Goal: Information Seeking & Learning: Learn about a topic

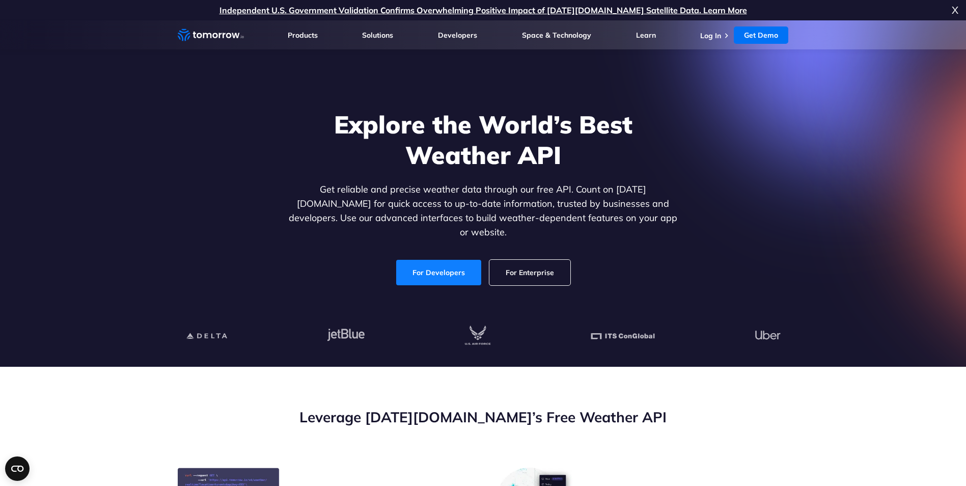
click at [446, 263] on link "For Developers" at bounding box center [438, 272] width 85 height 25
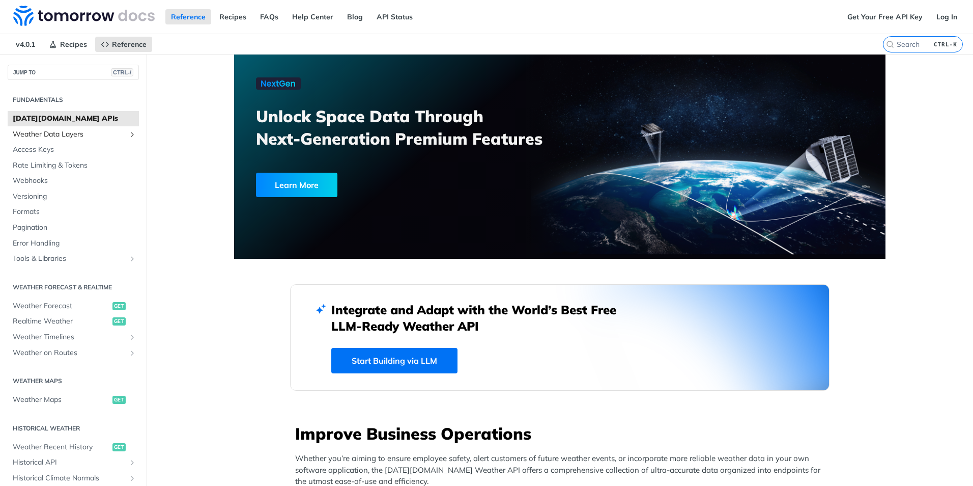
click at [43, 133] on span "Weather Data Layers" at bounding box center [69, 134] width 113 height 10
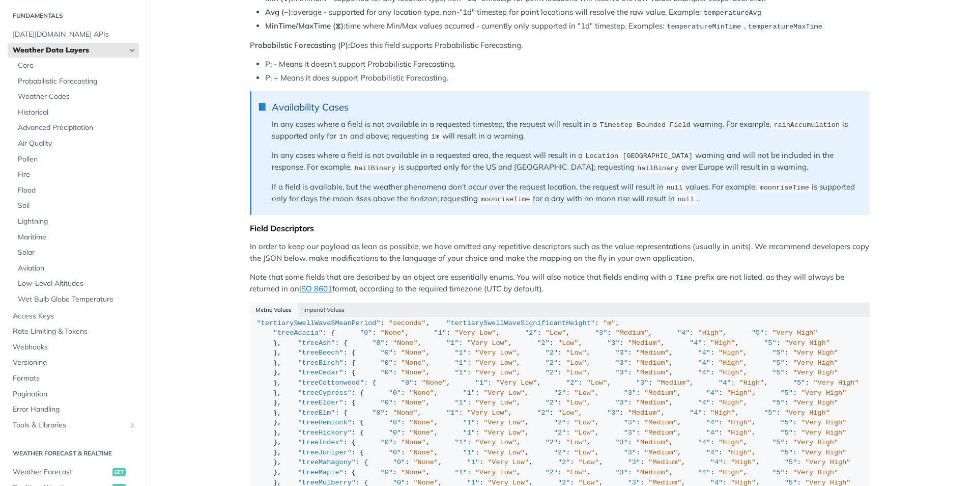
scroll to position [31, 0]
click at [44, 141] on span "Air Quality" at bounding box center [77, 142] width 119 height 10
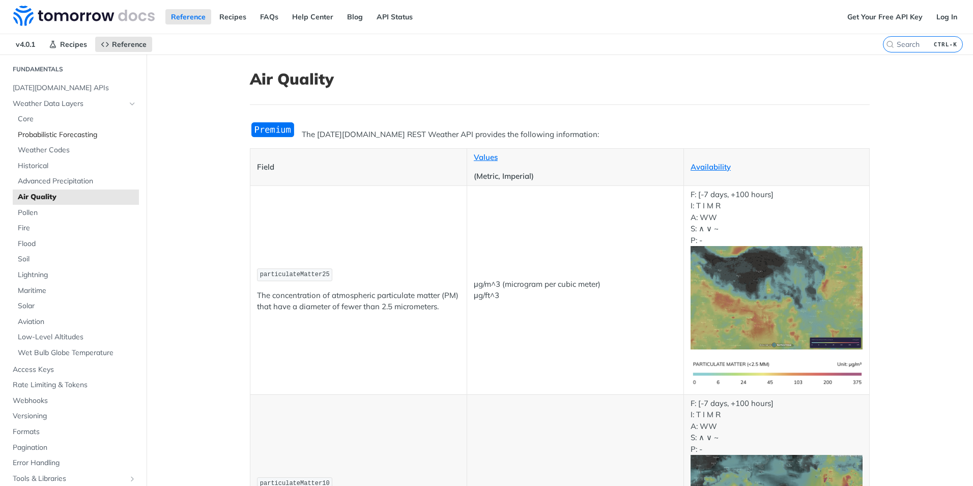
click at [68, 132] on span "Probabilistic Forecasting" at bounding box center [77, 135] width 119 height 10
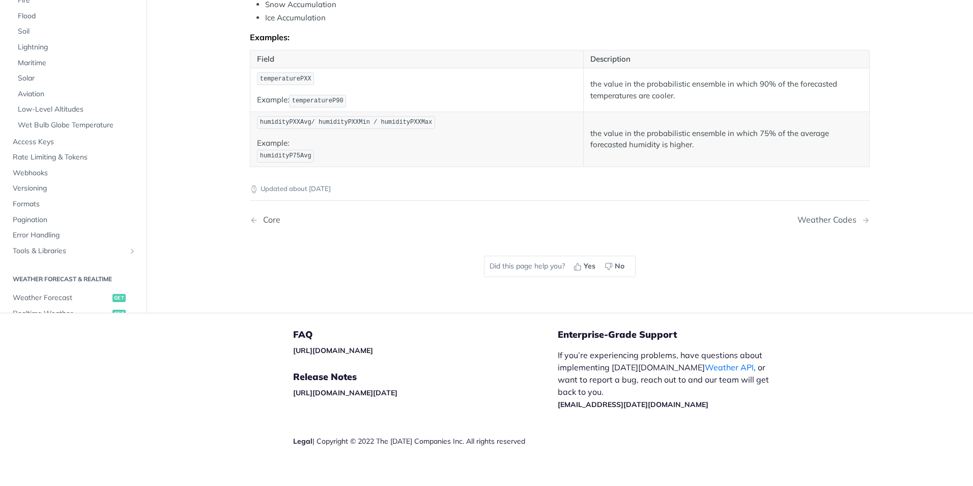
scroll to position [608, 0]
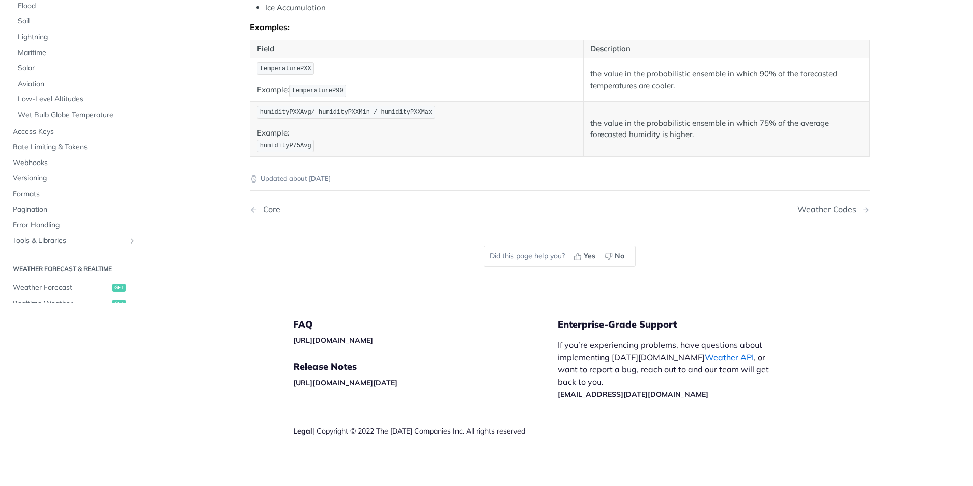
click at [705, 356] on link "Weather API" at bounding box center [729, 357] width 49 height 10
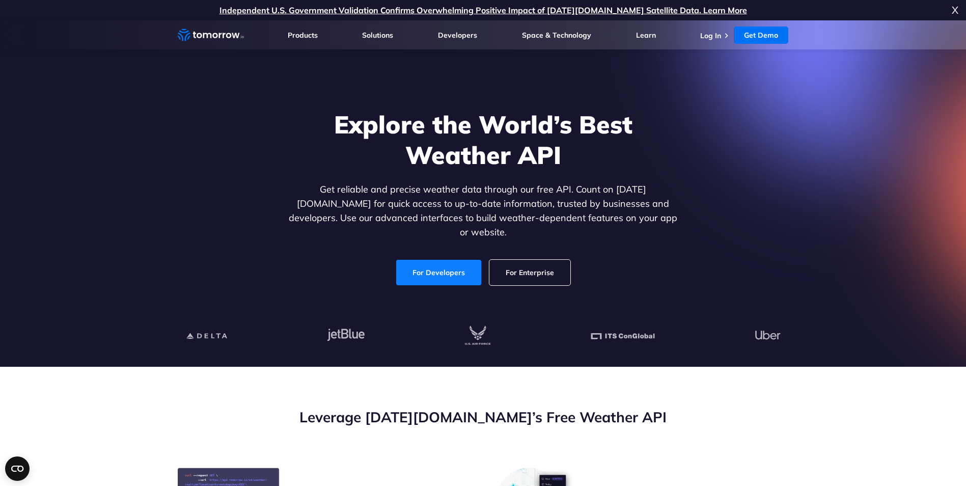
click at [435, 260] on link "For Developers" at bounding box center [438, 272] width 85 height 25
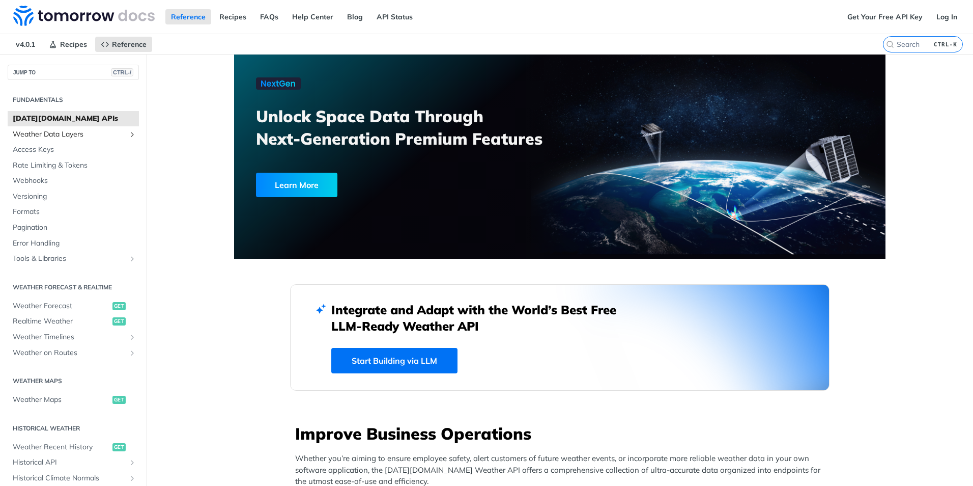
click at [36, 134] on span "Weather Data Layers" at bounding box center [69, 134] width 113 height 10
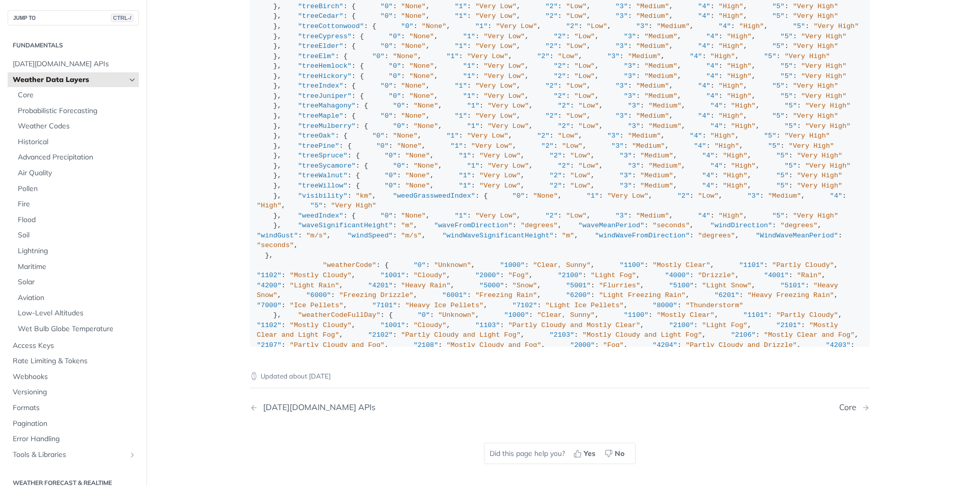
scroll to position [1313, 0]
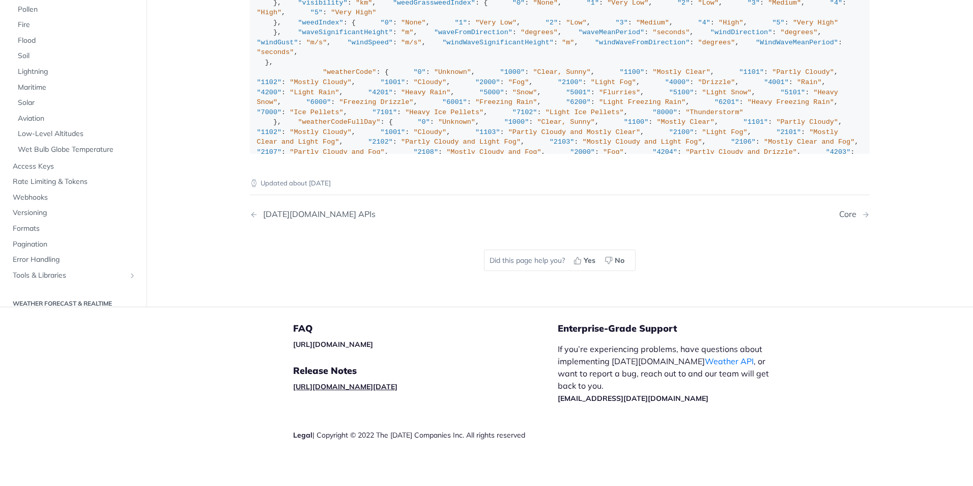
click at [353, 382] on link "[URL][DOMAIN_NAME][DATE]" at bounding box center [345, 386] width 104 height 9
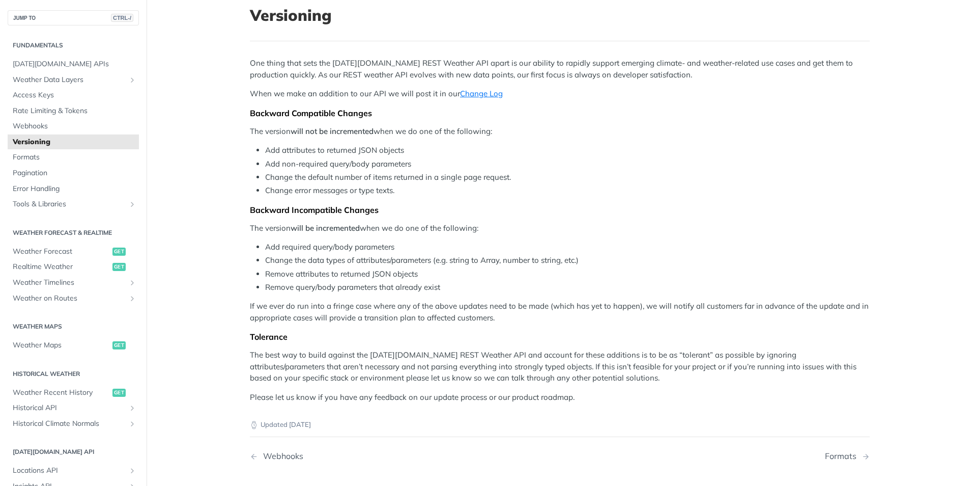
scroll to position [51, 0]
